Goal: Task Accomplishment & Management: Manage account settings

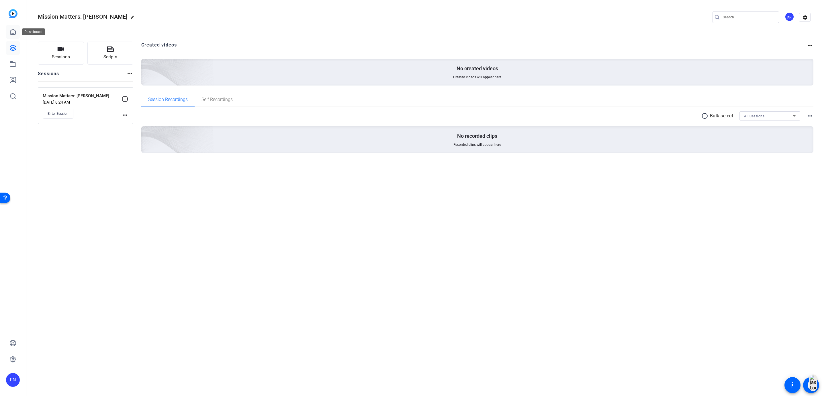
click at [9, 30] on link at bounding box center [13, 32] width 14 height 14
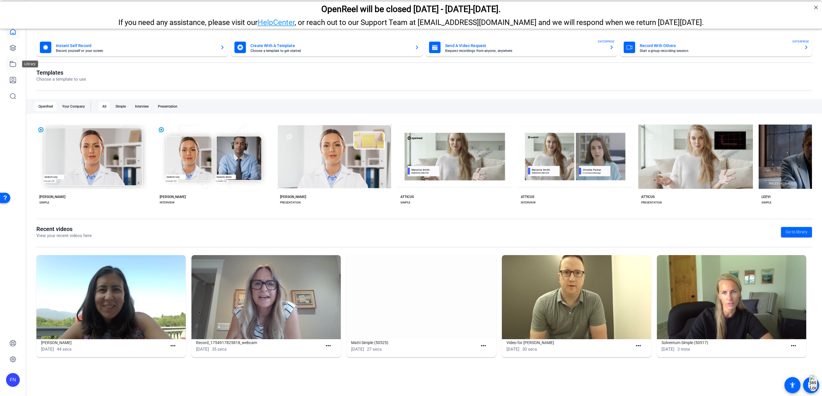
click at [9, 67] on link at bounding box center [13, 64] width 14 height 14
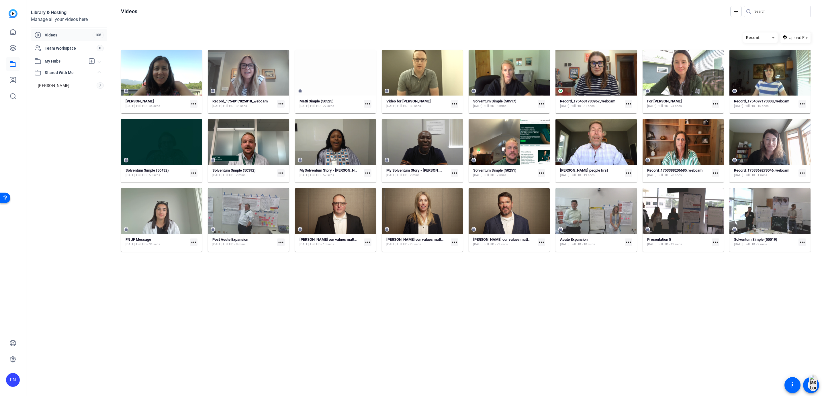
click at [71, 58] on div "My Hubs" at bounding box center [59, 61] width 51 height 7
click at [64, 74] on link "[PERSON_NAME] Videos 8" at bounding box center [70, 73] width 73 height 11
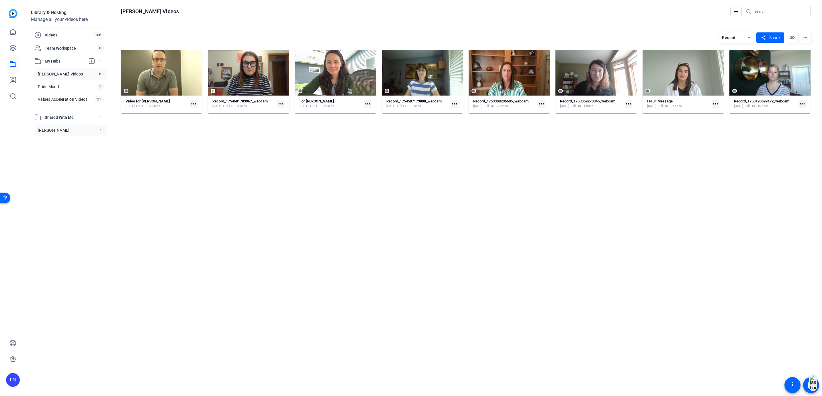
click at [56, 127] on link "[PERSON_NAME] 7" at bounding box center [70, 129] width 73 height 11
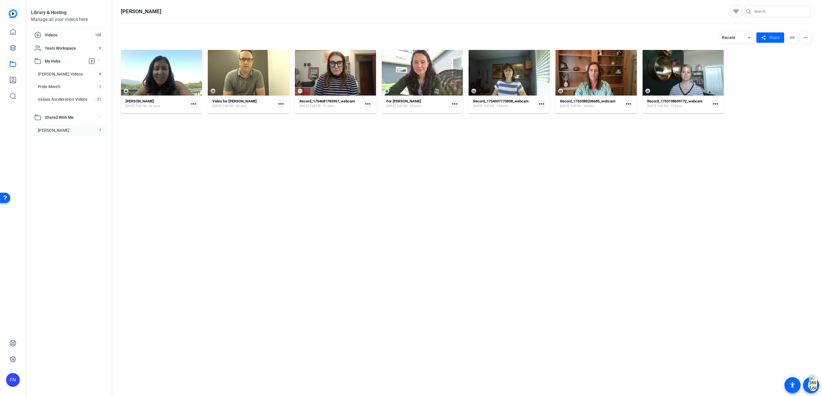
click at [191, 103] on mat-icon "more_horiz" at bounding box center [193, 103] width 7 height 7
click at [214, 127] on span "Manage Hubs" at bounding box center [206, 126] width 23 height 7
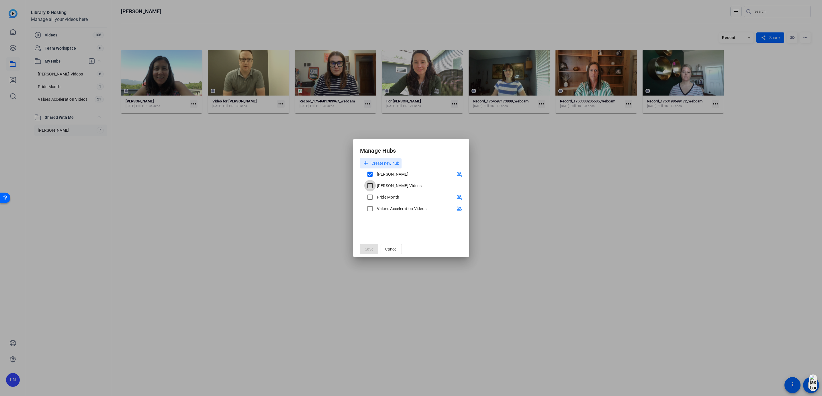
click at [369, 184] on input "[PERSON_NAME] Videos" at bounding box center [369, 185] width 11 height 11
checkbox input "true"
click at [369, 246] on span "Save" at bounding box center [369, 249] width 9 height 6
